Goal: Information Seeking & Learning: Get advice/opinions

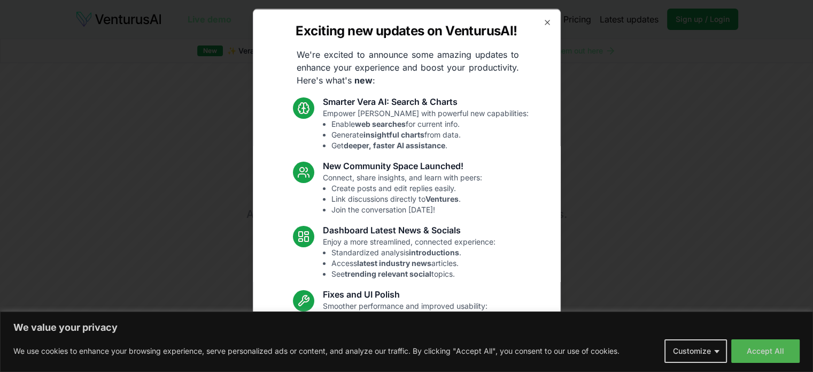
scroll to position [74, 0]
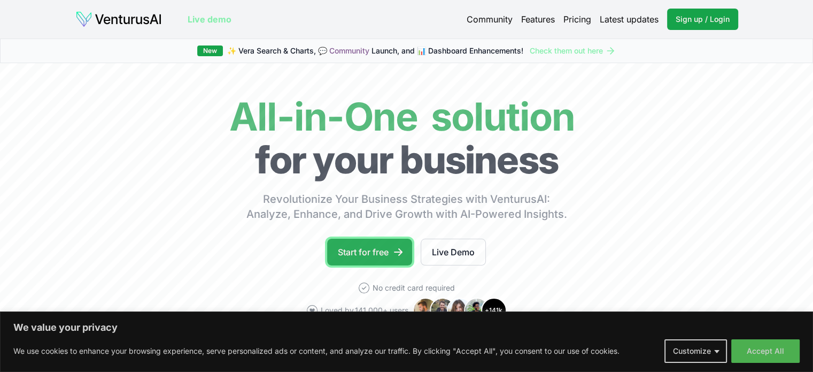
click at [388, 251] on link "Start for free" at bounding box center [369, 252] width 85 height 27
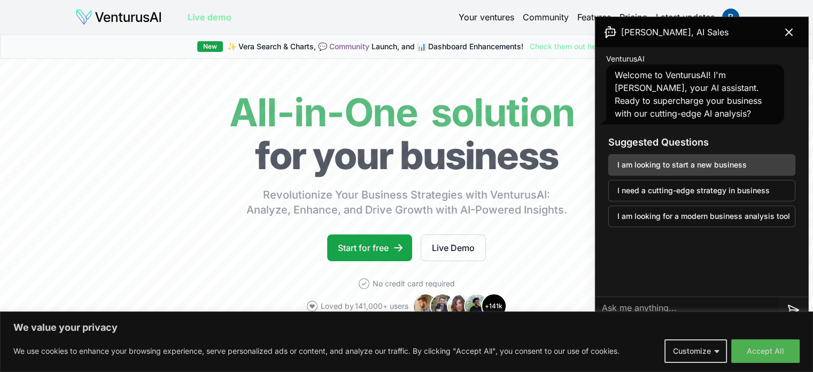
click at [666, 161] on button "I am looking to start a new business" at bounding box center [702, 164] width 187 height 21
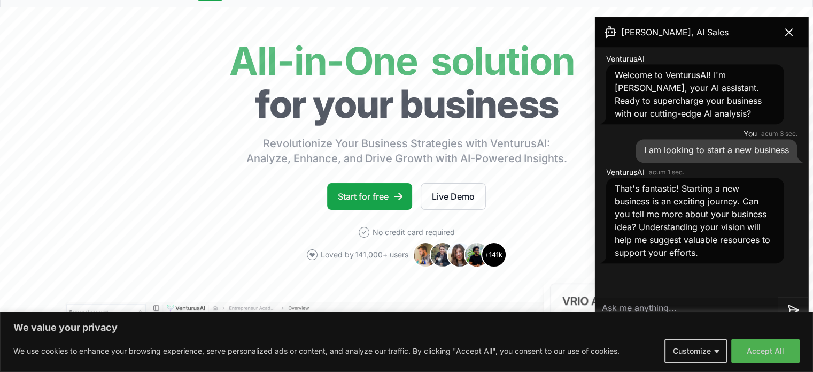
scroll to position [160, 0]
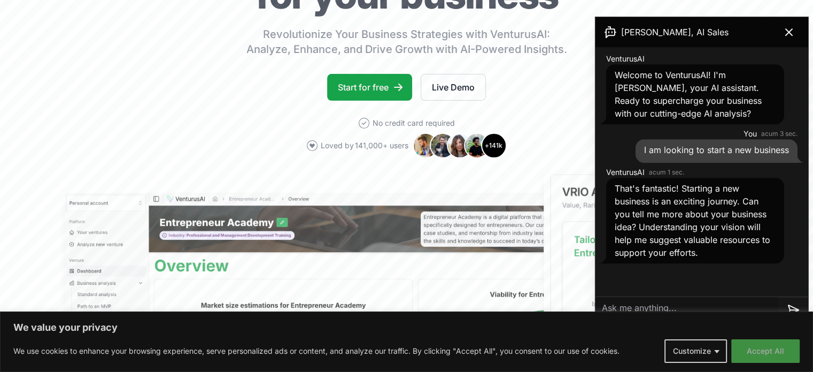
click at [764, 355] on button "Accept All" at bounding box center [766, 351] width 68 height 24
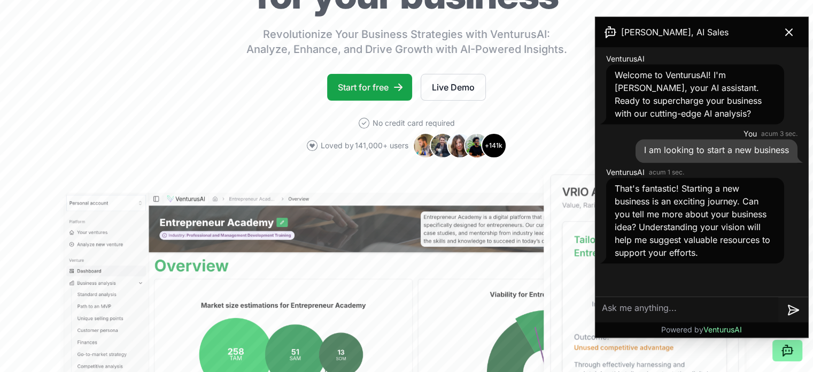
click at [686, 316] on textarea at bounding box center [687, 310] width 183 height 26
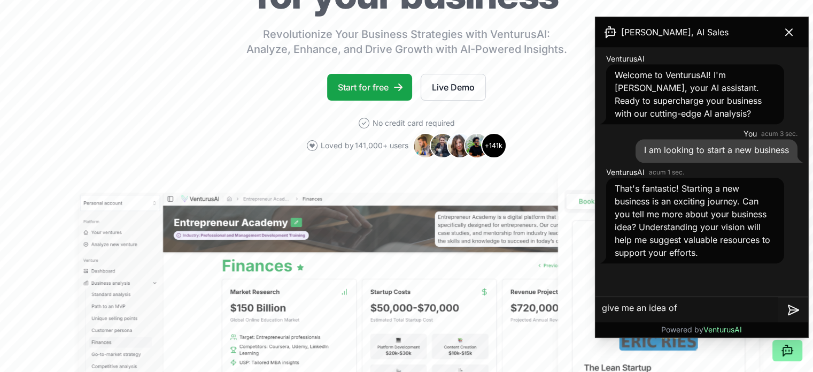
click at [686, 316] on textarea "give me an idea of" at bounding box center [687, 310] width 183 height 26
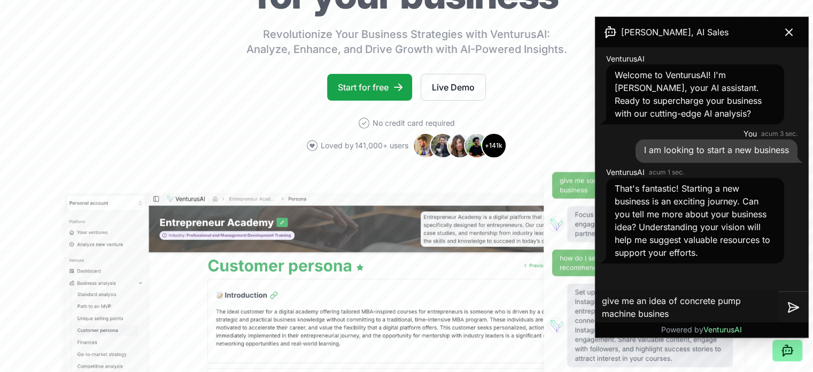
type textarea "give me an idea of concrete pump machine business"
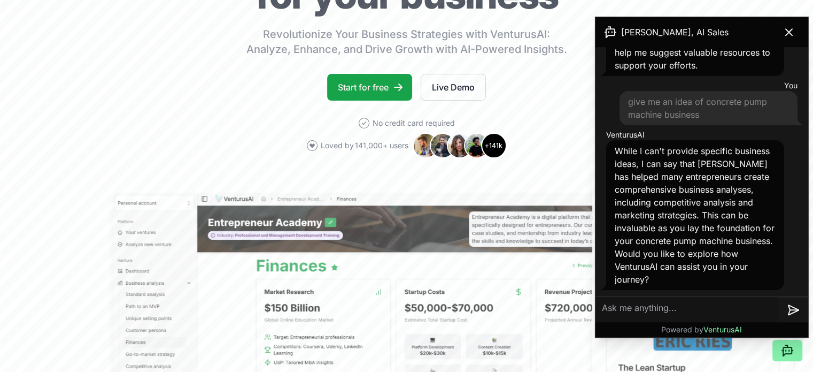
scroll to position [199, 0]
